Goal: Navigation & Orientation: Find specific page/section

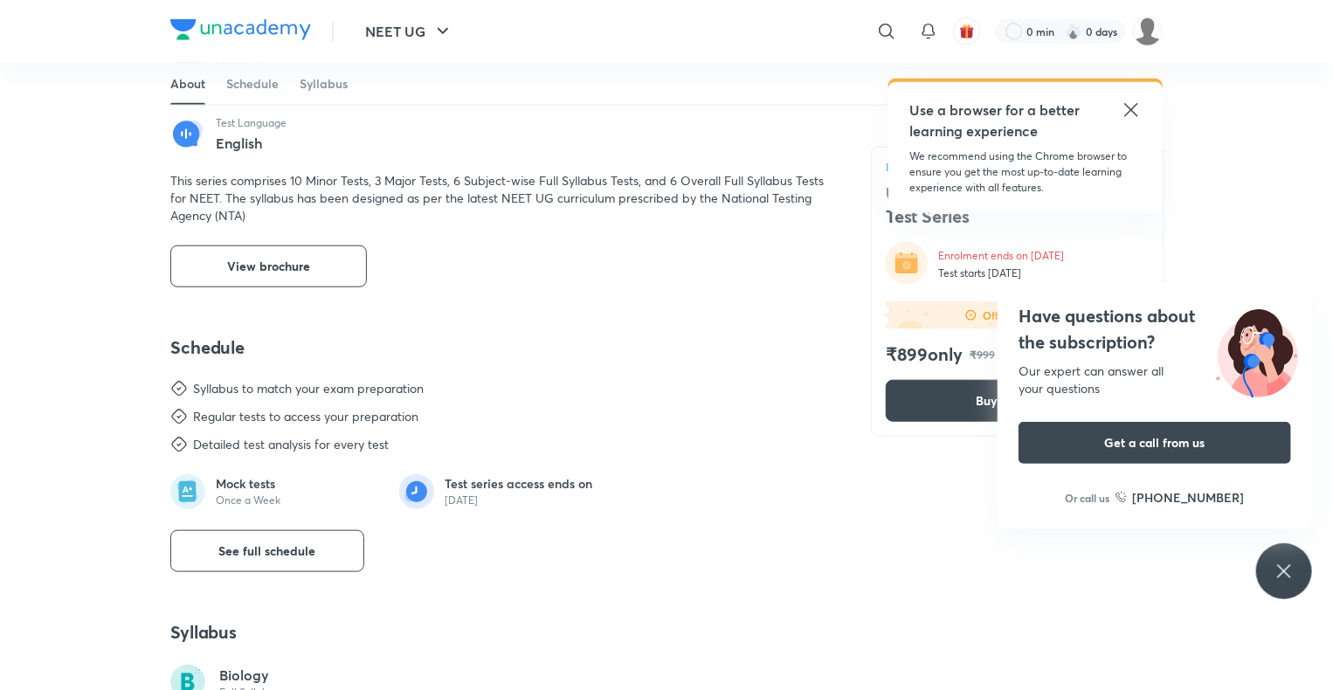
click at [1282, 573] on icon at bounding box center [1283, 570] width 13 height 13
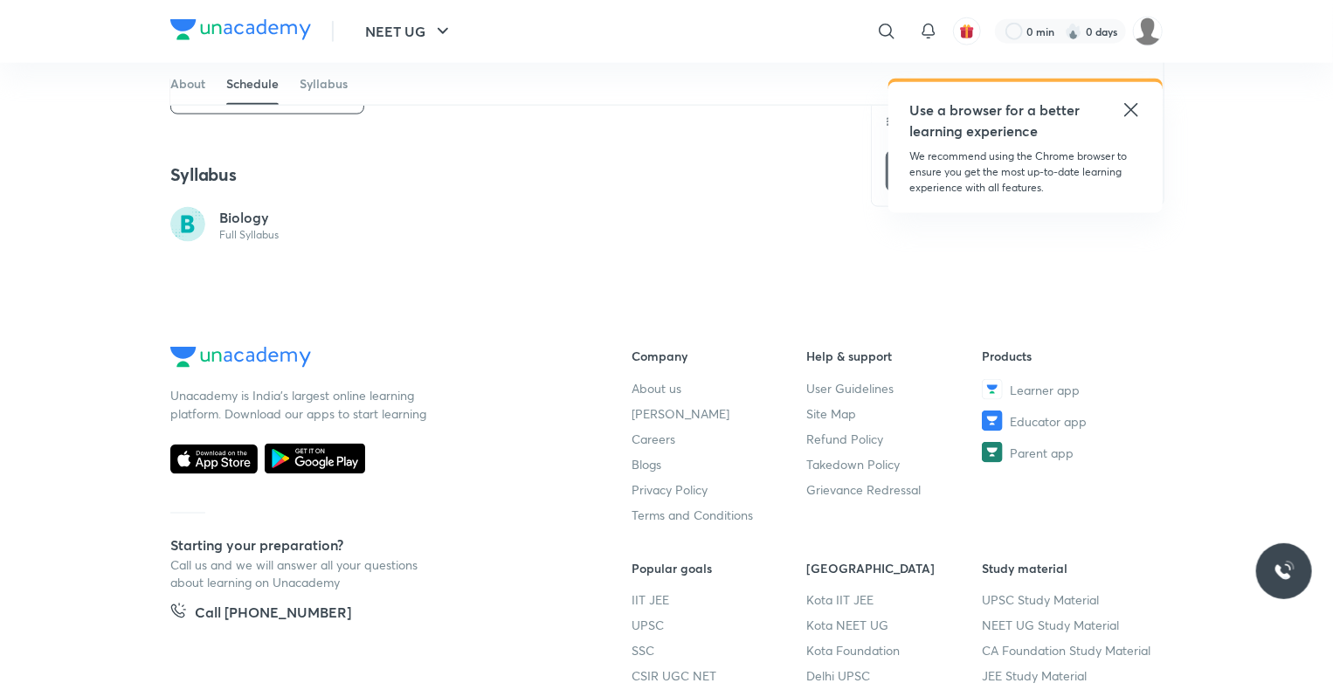
scroll to position [975, 0]
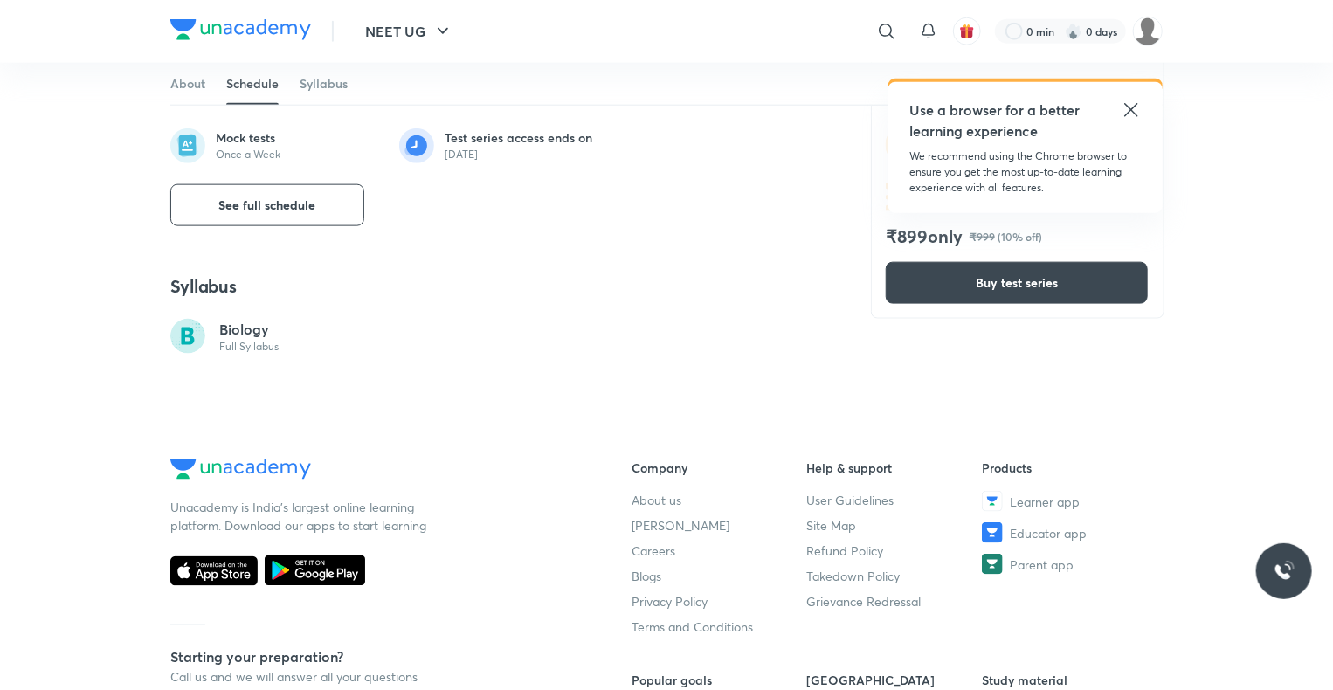
click at [195, 328] on circle at bounding box center [187, 336] width 35 height 35
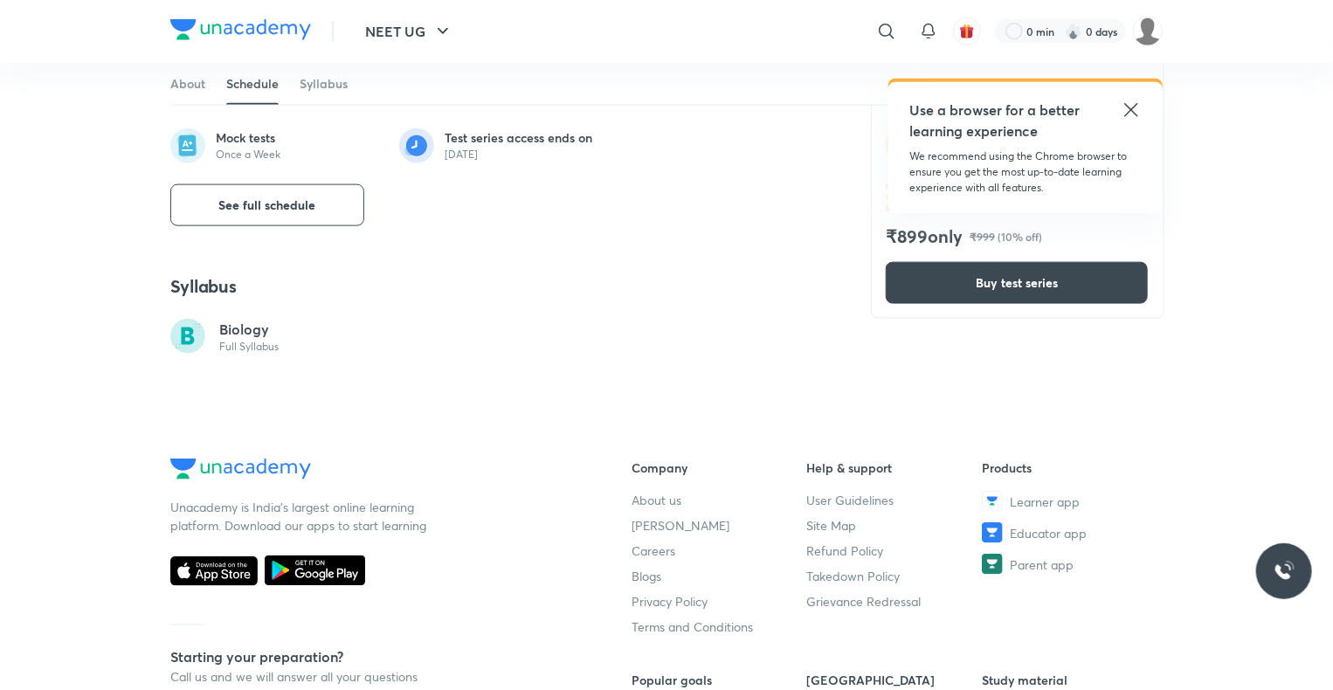
click at [195, 328] on circle at bounding box center [187, 336] width 35 height 35
click at [438, 37] on icon "button" at bounding box center [442, 31] width 21 height 21
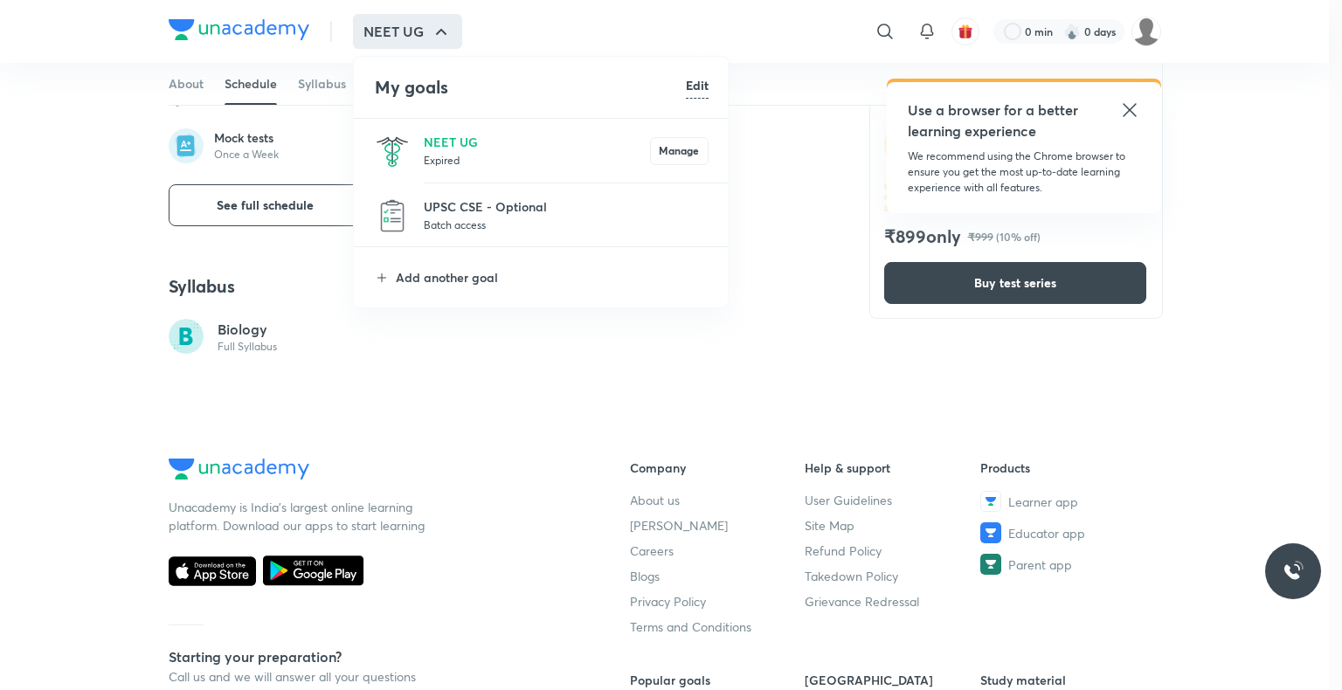
click at [498, 222] on p "Batch access" at bounding box center [566, 224] width 285 height 17
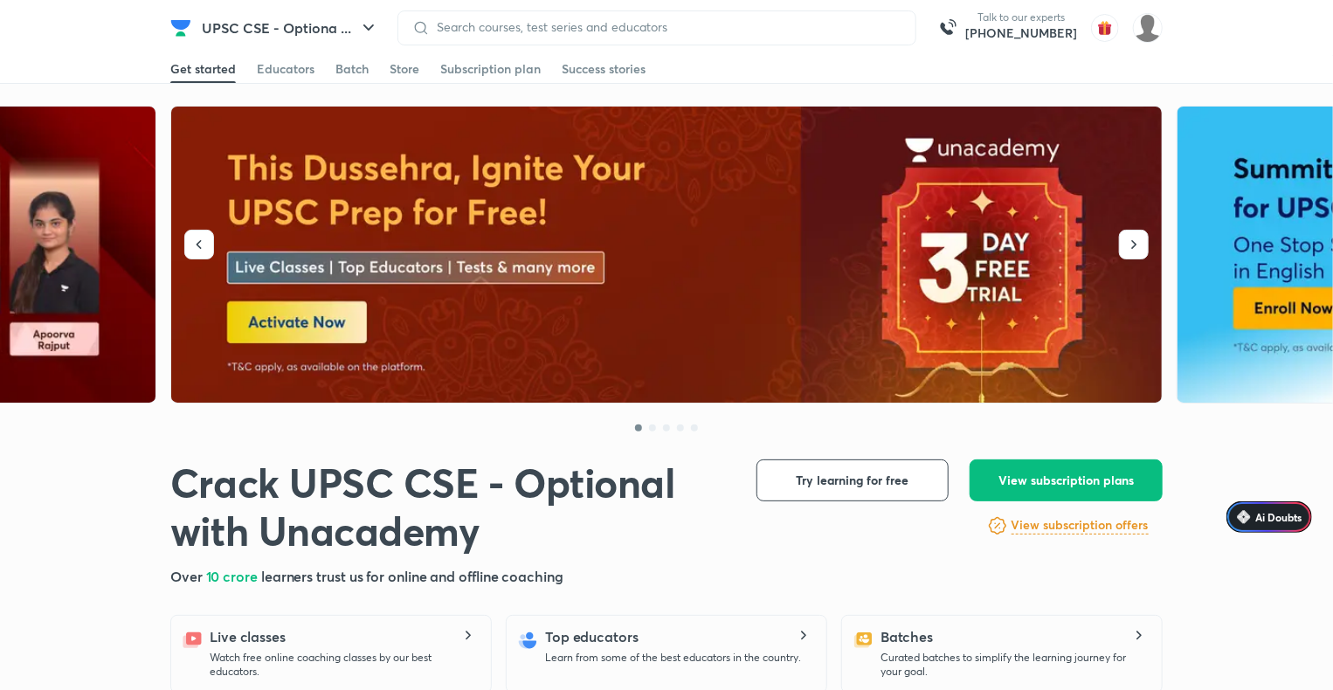
click at [342, 321] on img at bounding box center [667, 255] width 992 height 297
click at [370, 28] on icon "button" at bounding box center [368, 27] width 10 height 6
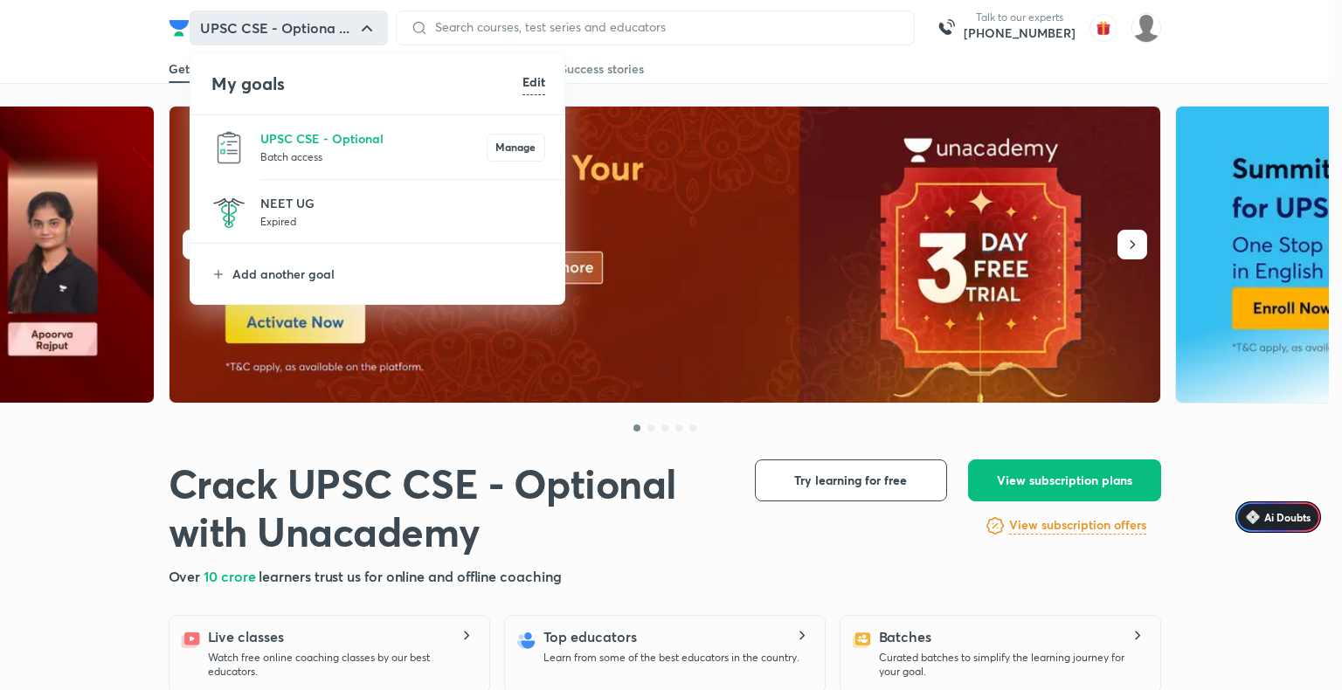
click at [393, 153] on p "Batch access" at bounding box center [373, 156] width 226 height 17
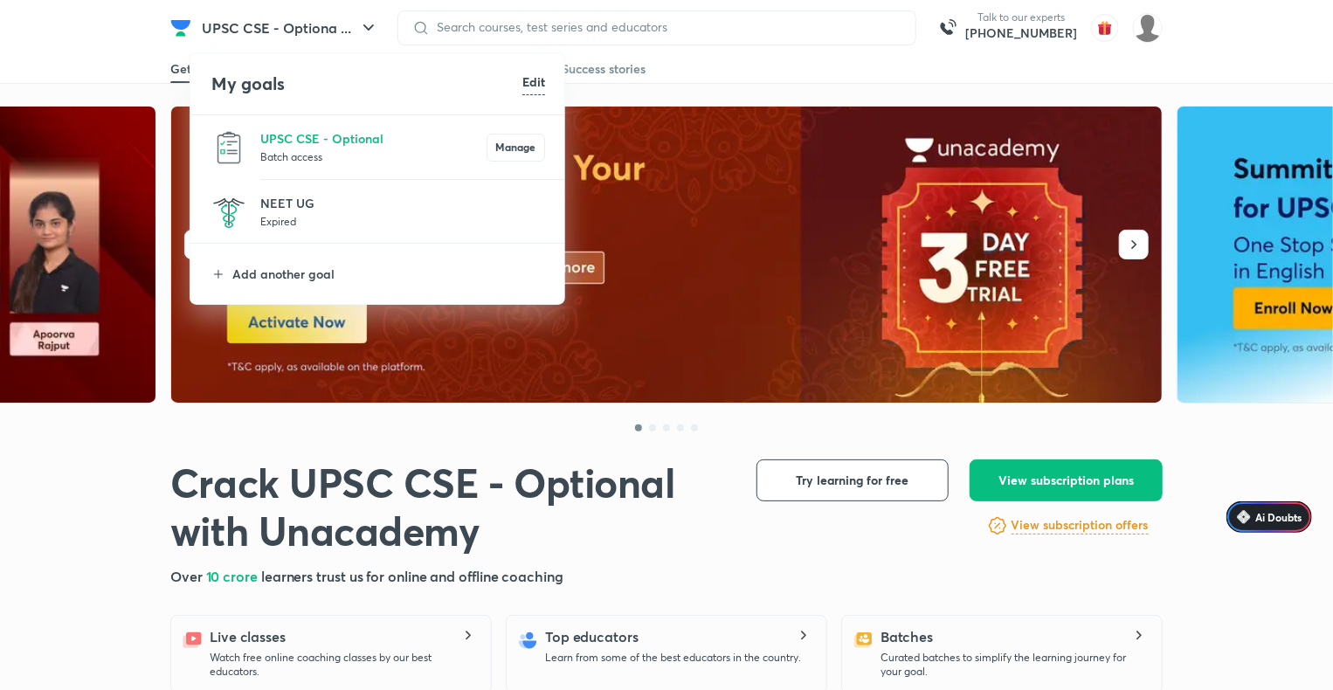
click at [370, 222] on p "Expired" at bounding box center [402, 220] width 285 height 17
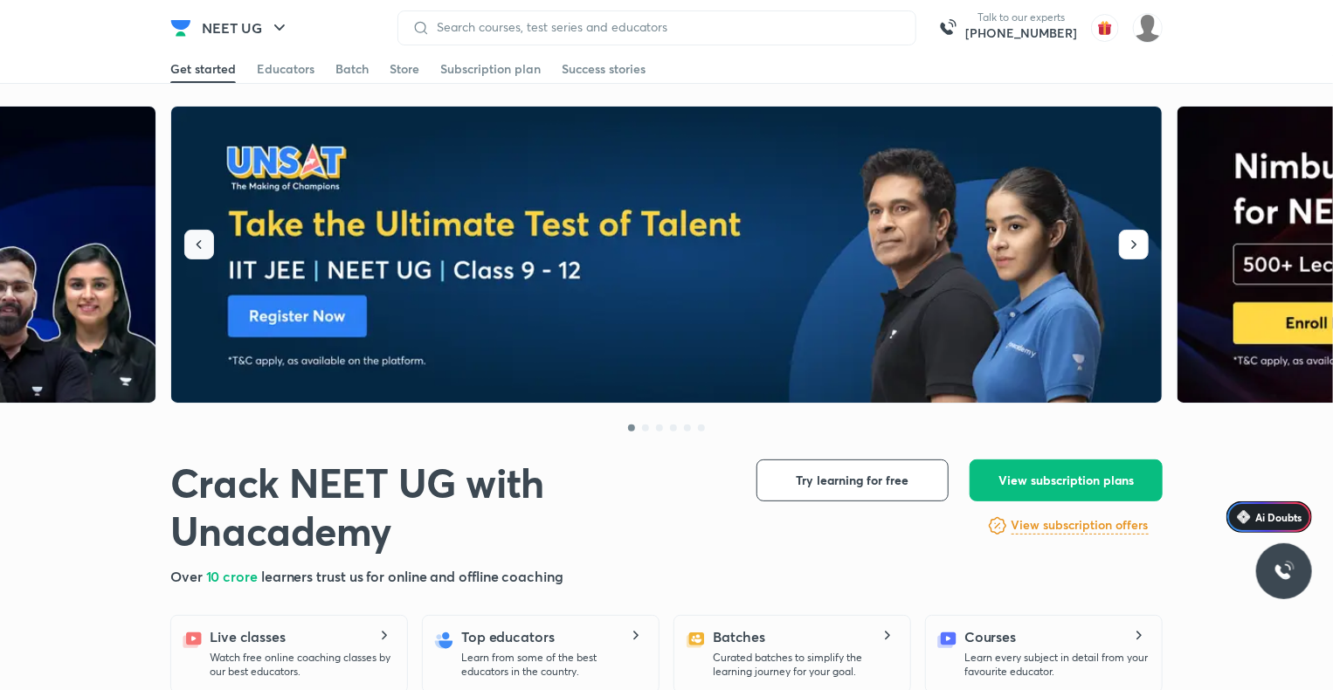
click at [208, 234] on button "button" at bounding box center [199, 245] width 30 height 30
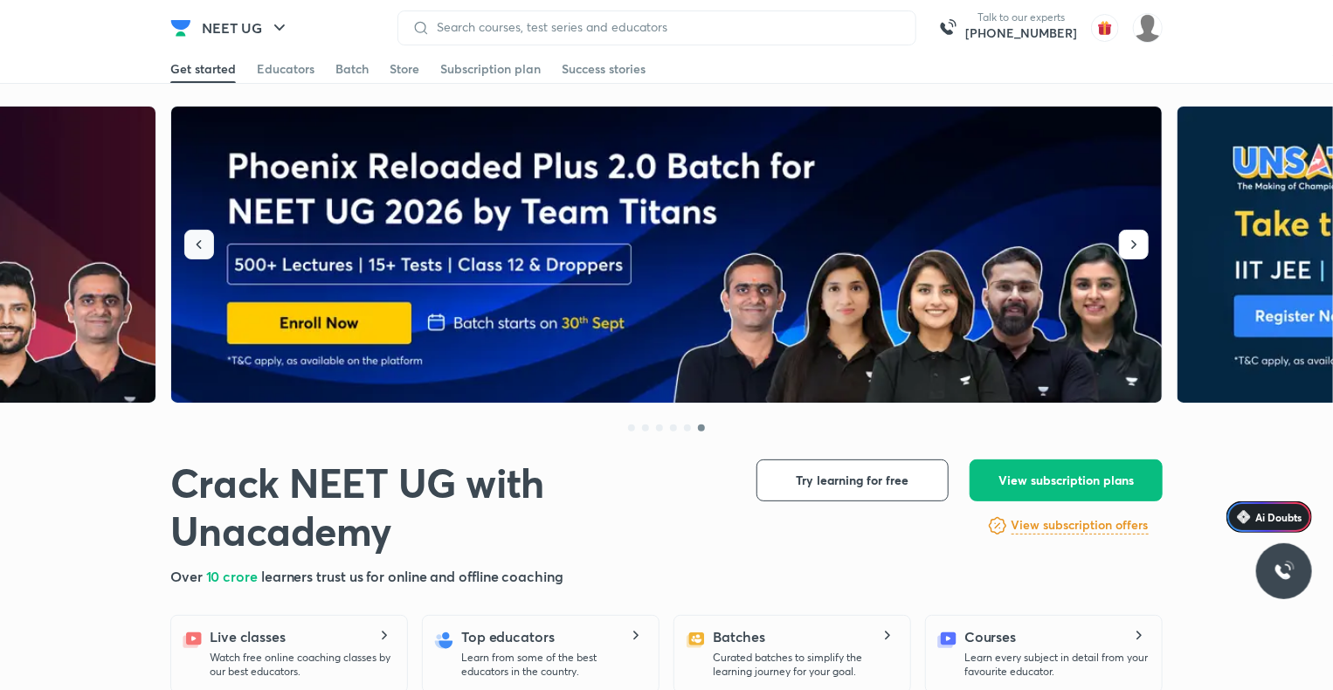
click at [203, 246] on icon "button" at bounding box center [198, 244] width 17 height 17
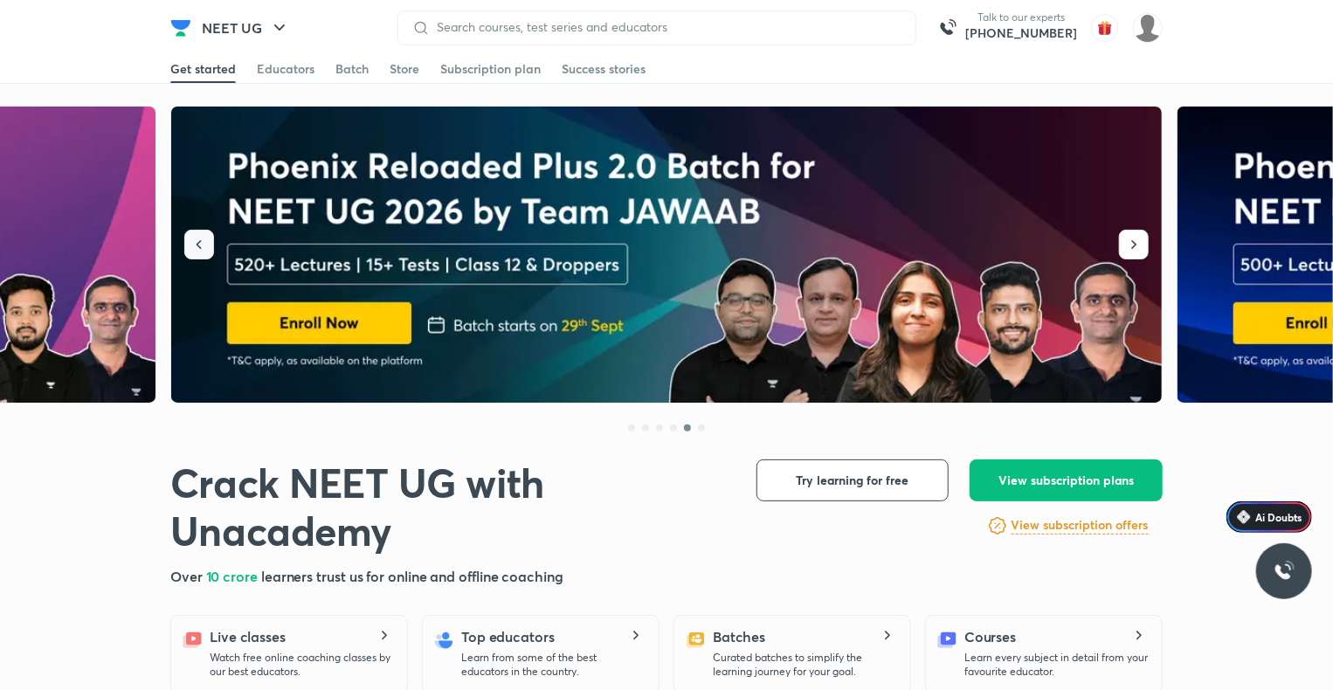
click at [204, 246] on icon "button" at bounding box center [198, 244] width 17 height 17
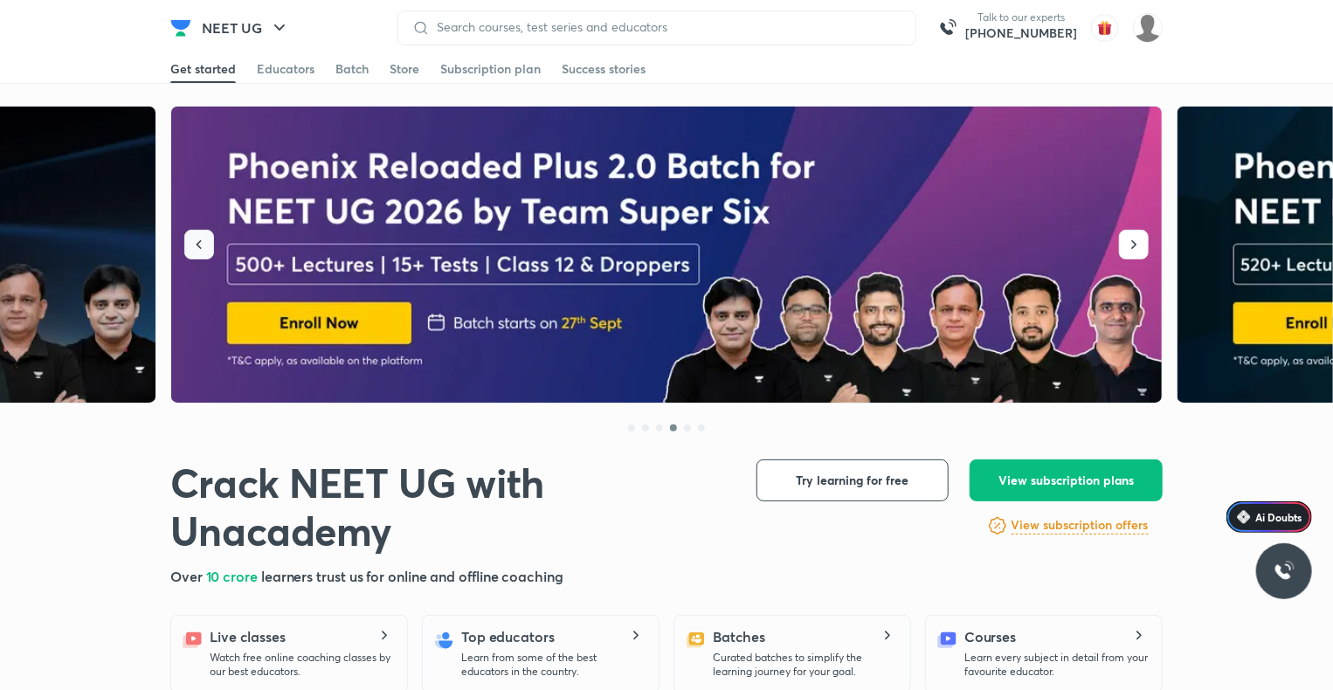
click at [204, 246] on icon "button" at bounding box center [198, 244] width 17 height 17
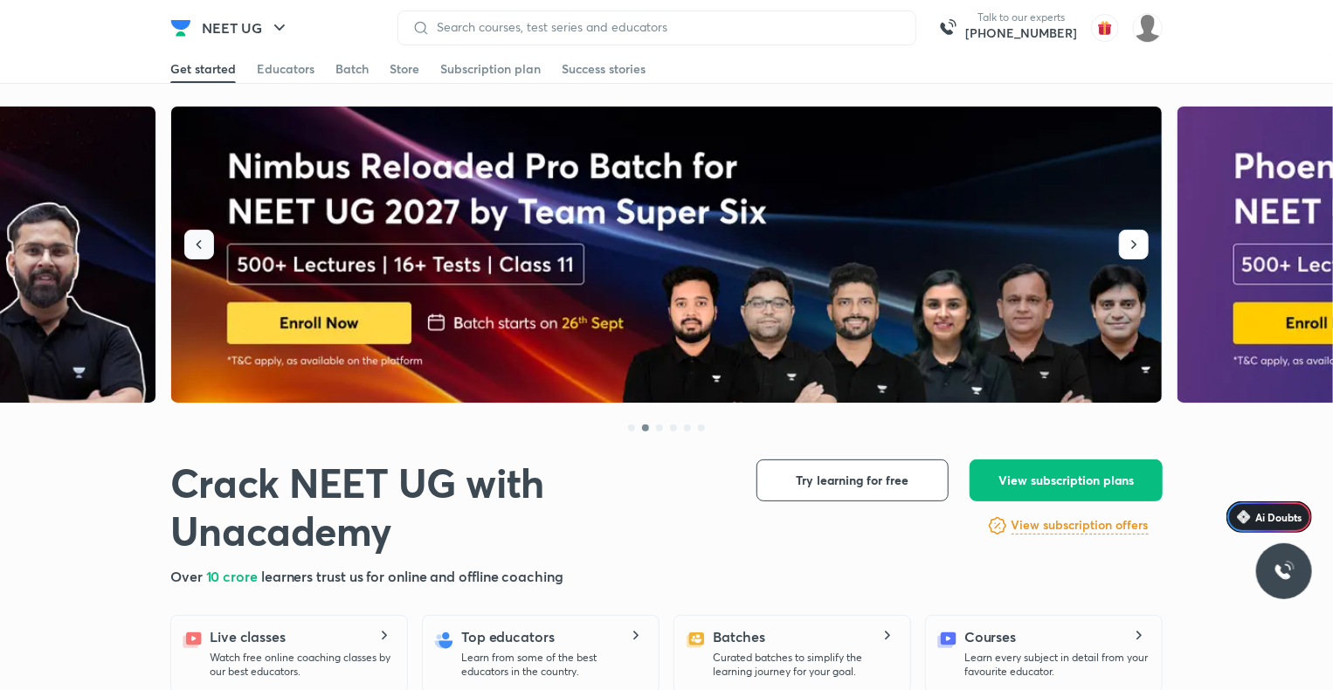
drag, startPoint x: 204, startPoint y: 246, endPoint x: 183, endPoint y: 507, distance: 261.0
